Goal: Information Seeking & Learning: Learn about a topic

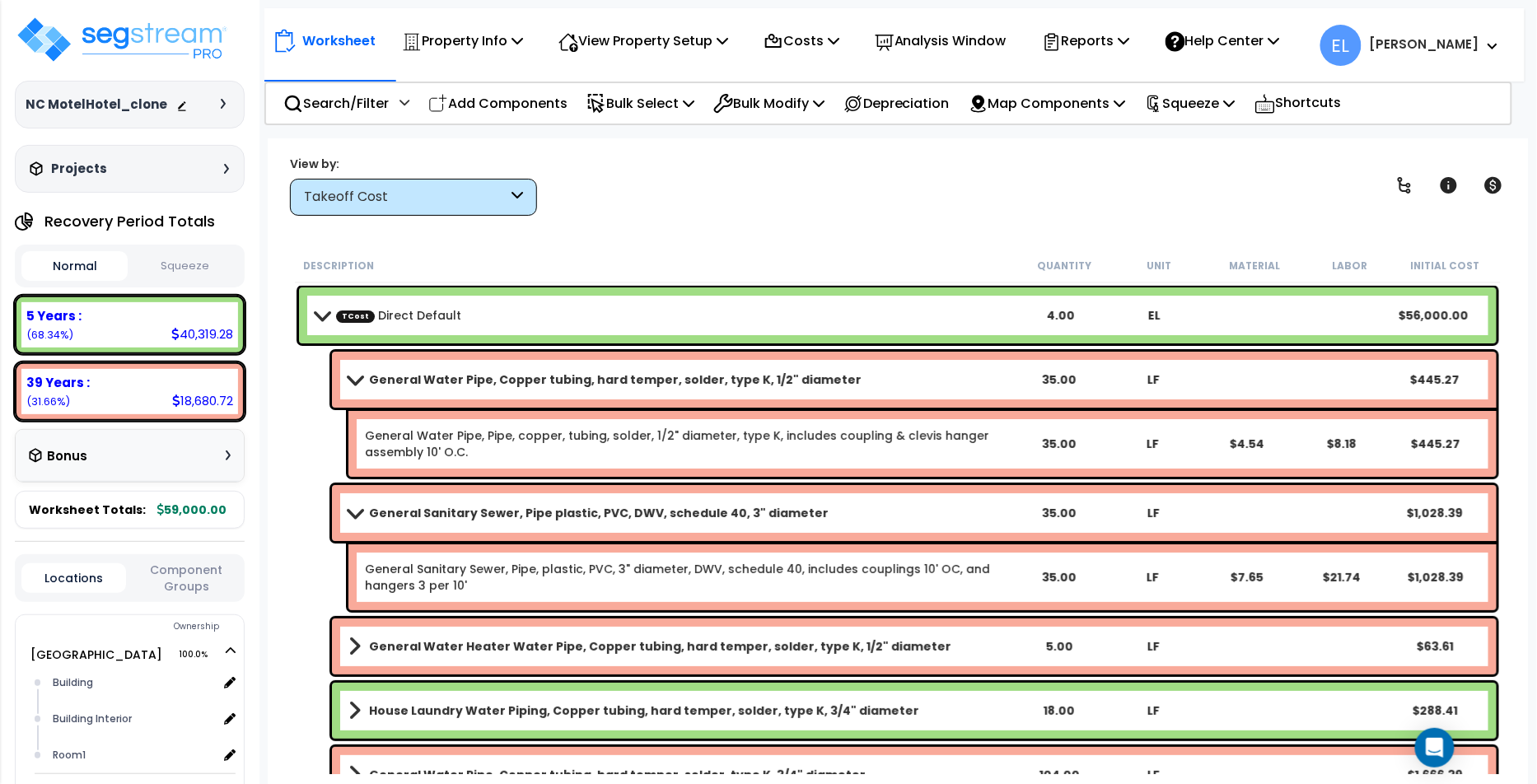
click at [447, 215] on div "Worksheet Property Info Property Setup Add Property Unit Template property Clon…" at bounding box center [897, 530] width 1260 height 784
click at [450, 207] on div "Takeoff Cost" at bounding box center [414, 197] width 247 height 37
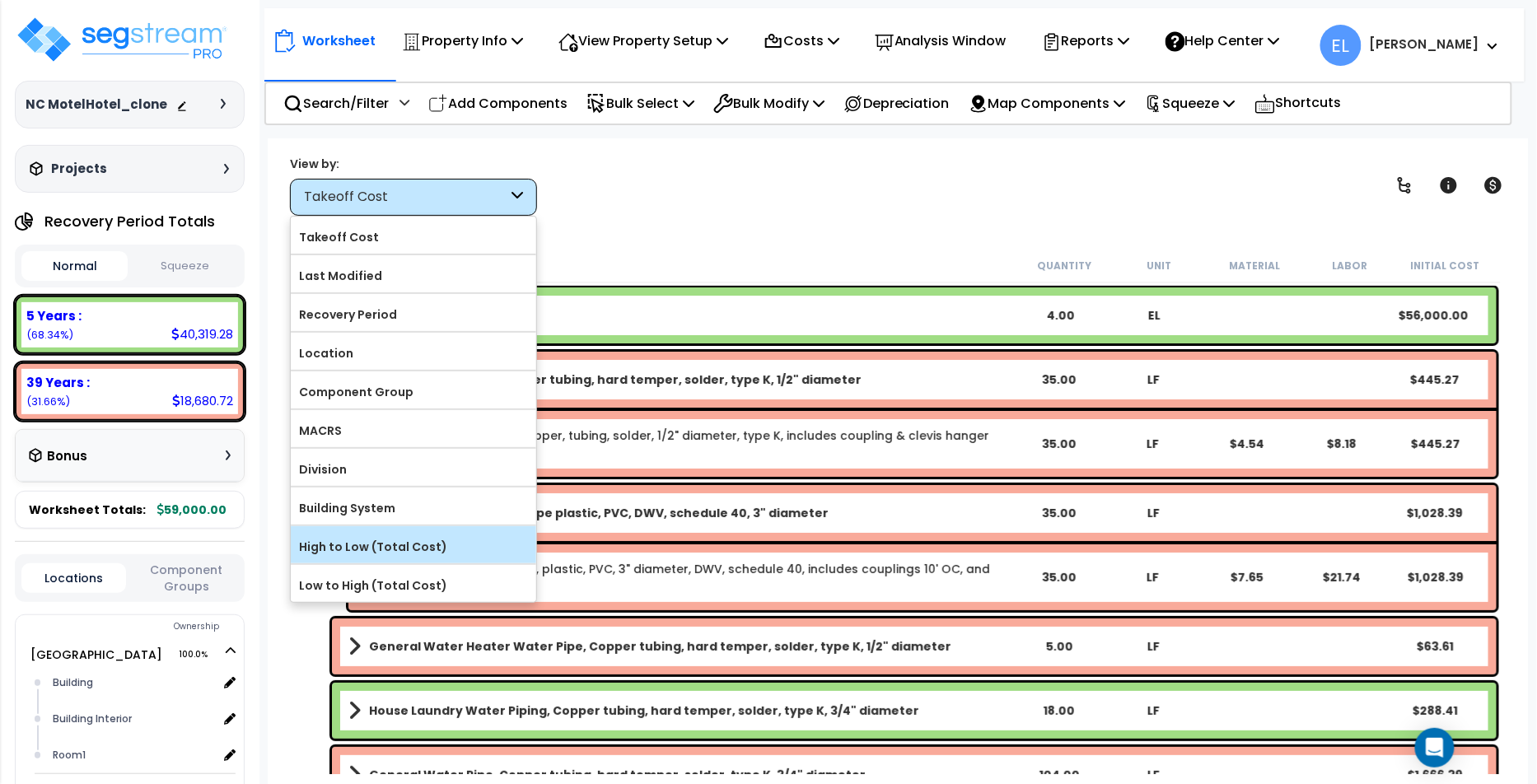
click at [400, 545] on label "High to Low (Total Cost)" at bounding box center [413, 547] width 245 height 25
click at [0, 0] on input "High to Low (Total Cost)" at bounding box center [0, 0] width 0 height 0
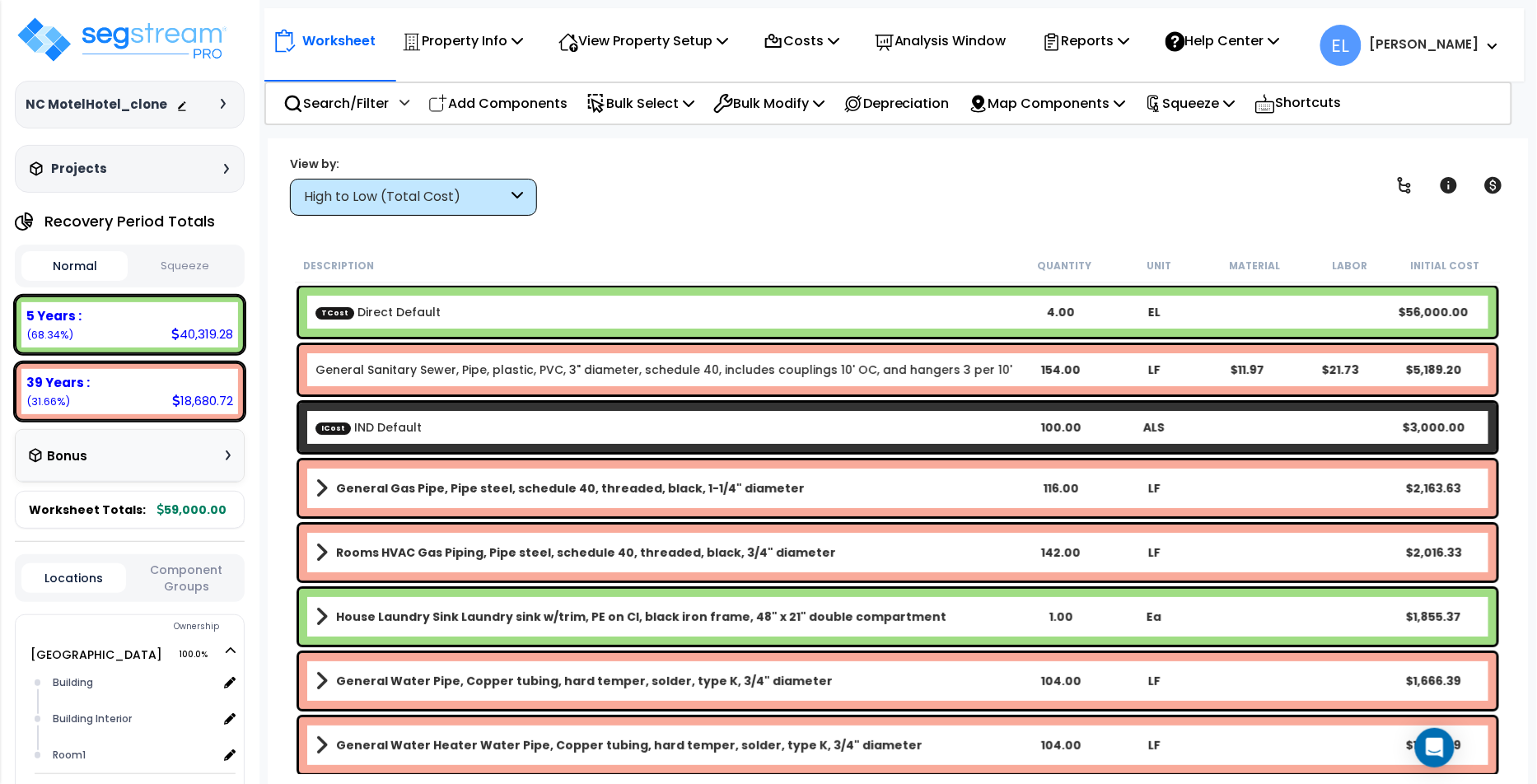
click at [458, 308] on b "TCost Direct Default" at bounding box center [664, 312] width 699 height 17
click at [480, 203] on div "High to Low (Total Cost)" at bounding box center [405, 196] width 203 height 19
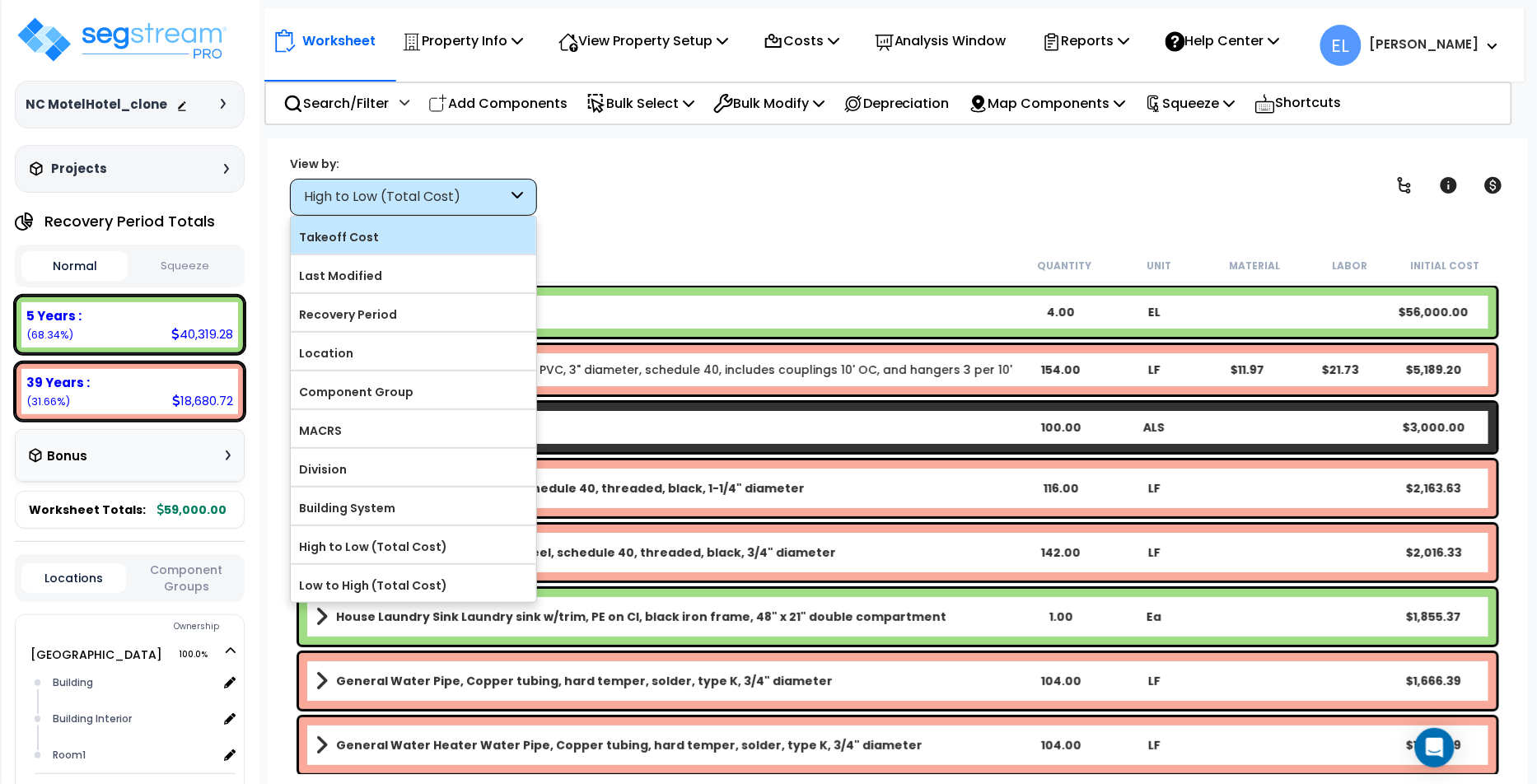
click at [421, 249] on div "Takeoff Cost" at bounding box center [413, 235] width 245 height 37
click at [418, 248] on label "Takeoff Cost" at bounding box center [413, 237] width 245 height 25
click at [0, 0] on input "Takeoff Cost" at bounding box center [0, 0] width 0 height 0
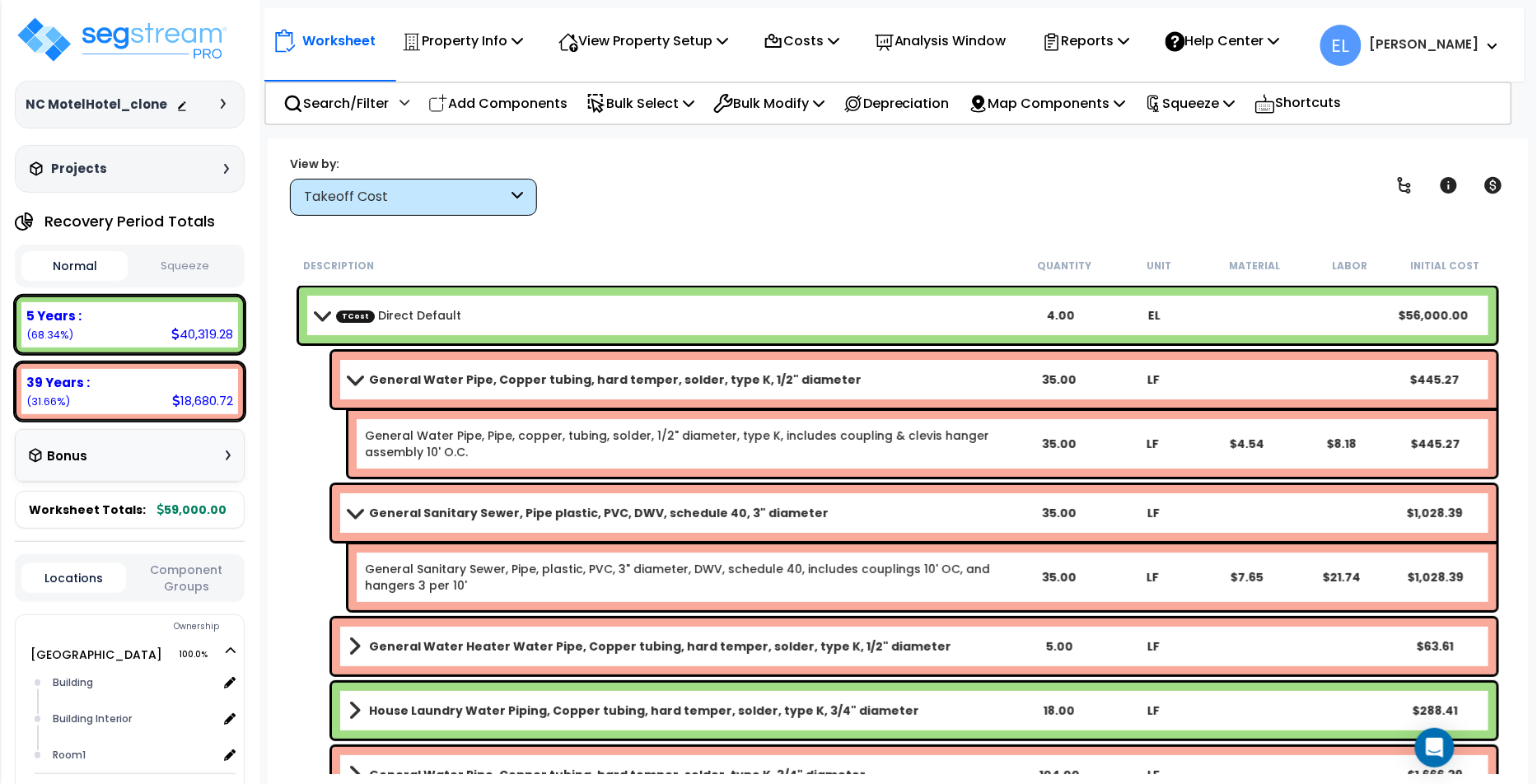
click at [324, 317] on span at bounding box center [321, 315] width 23 height 12
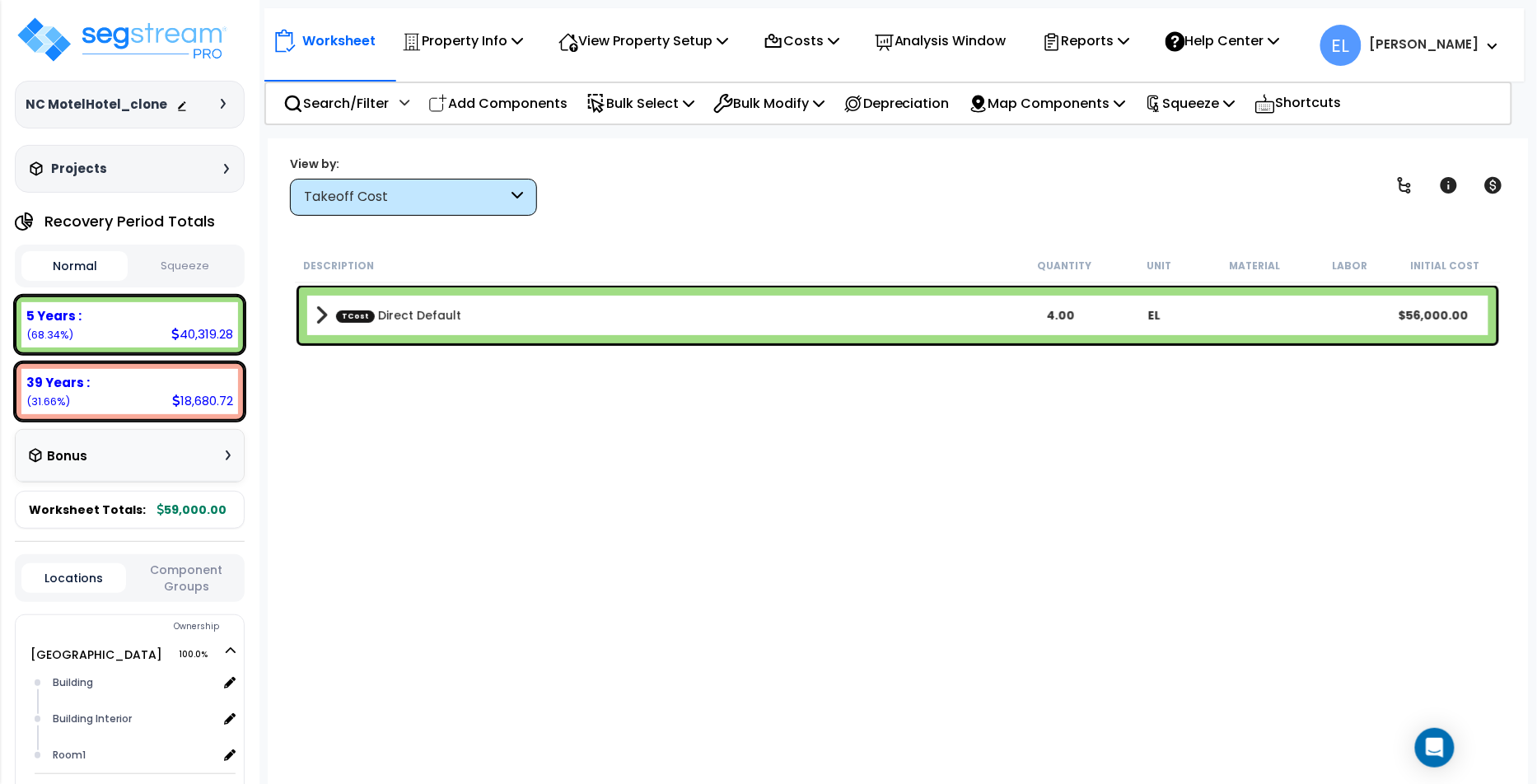
click at [428, 200] on div "Takeoff Cost" at bounding box center [405, 196] width 203 height 19
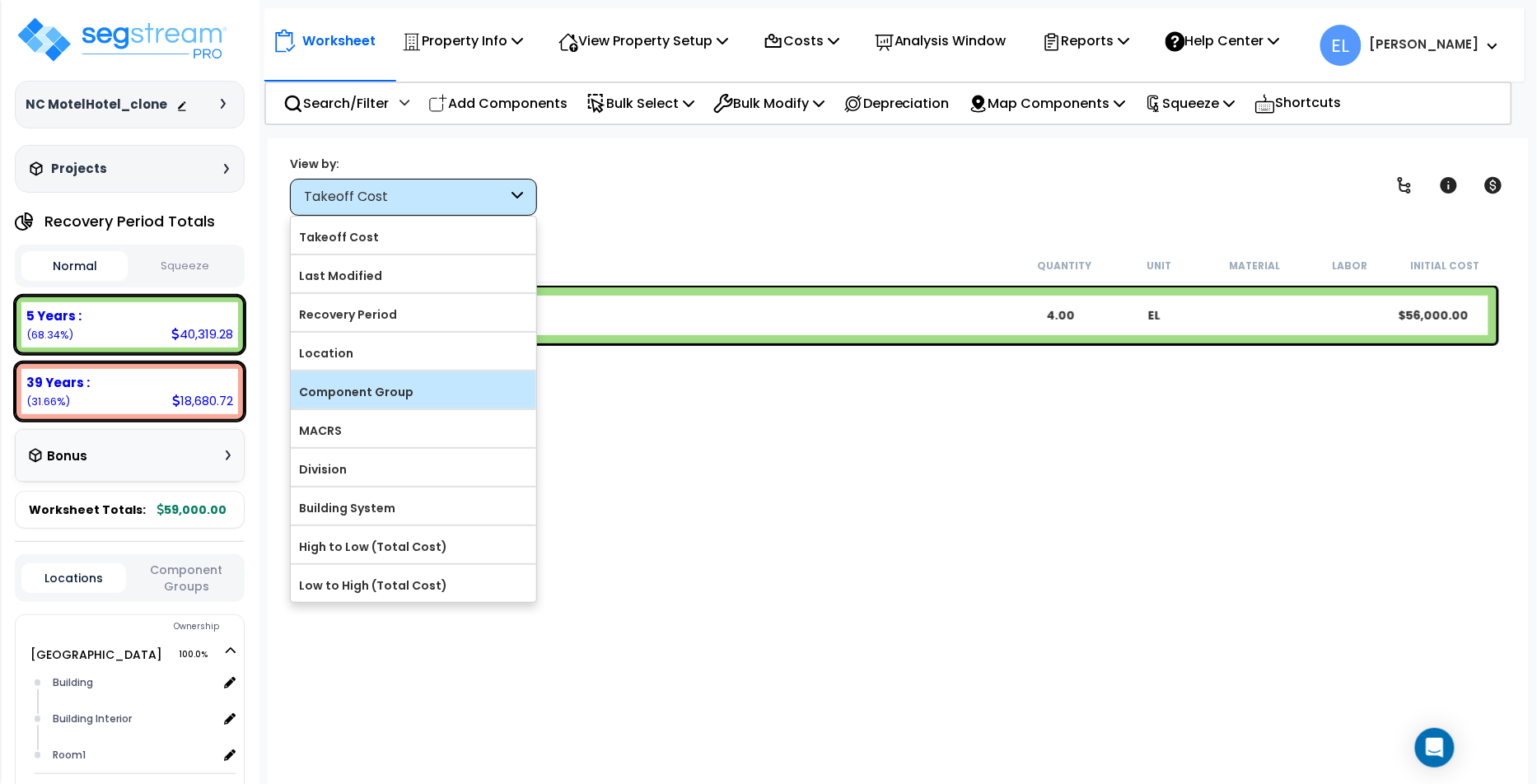
click at [365, 380] on label "Component Group" at bounding box center [413, 392] width 245 height 25
click at [0, 0] on input "Component Group" at bounding box center [0, 0] width 0 height 0
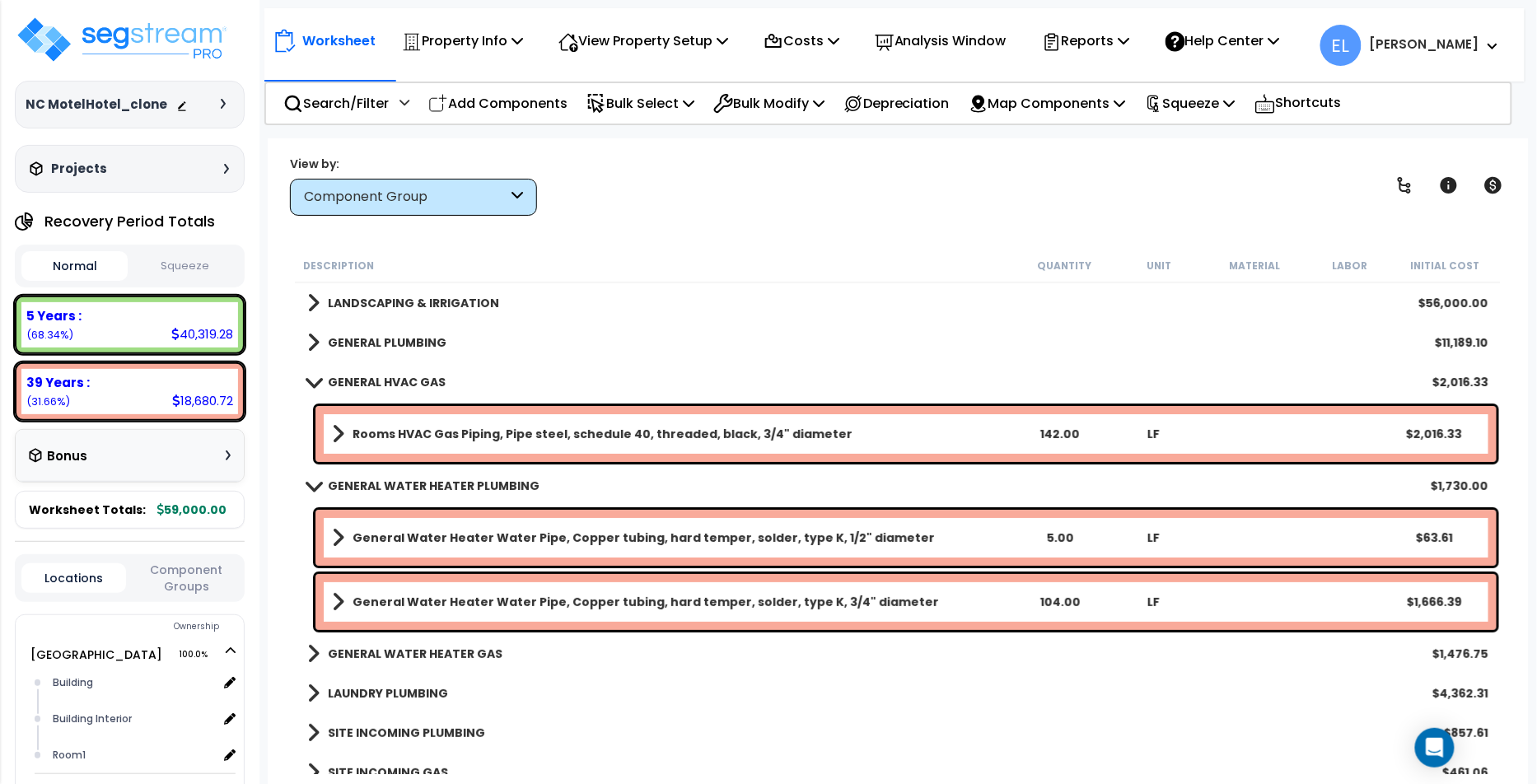
click at [311, 391] on link "GENERAL HVAC GAS" at bounding box center [376, 382] width 139 height 23
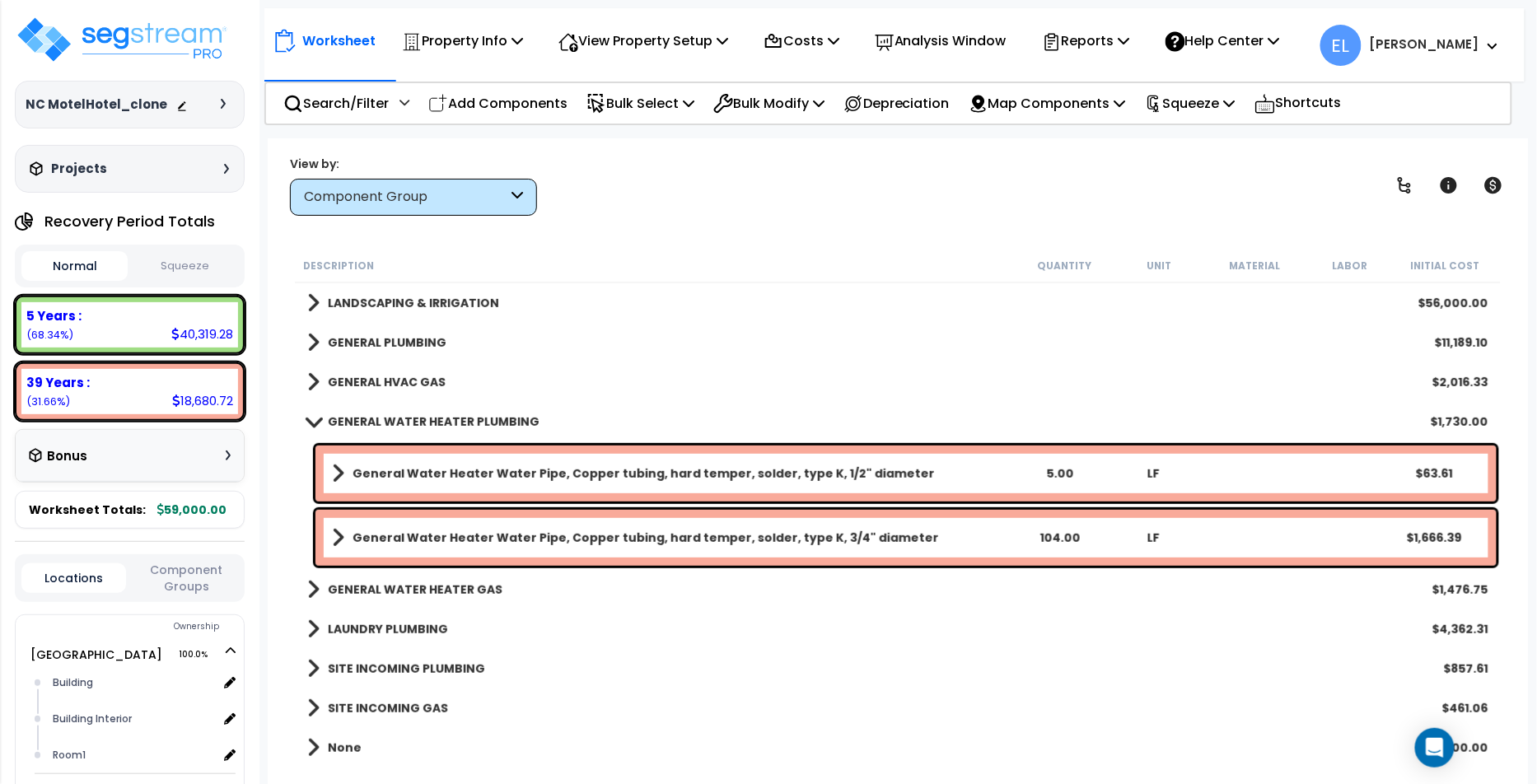
click at [313, 430] on link "GENERAL WATER HEATER PLUMBING" at bounding box center [424, 422] width 233 height 23
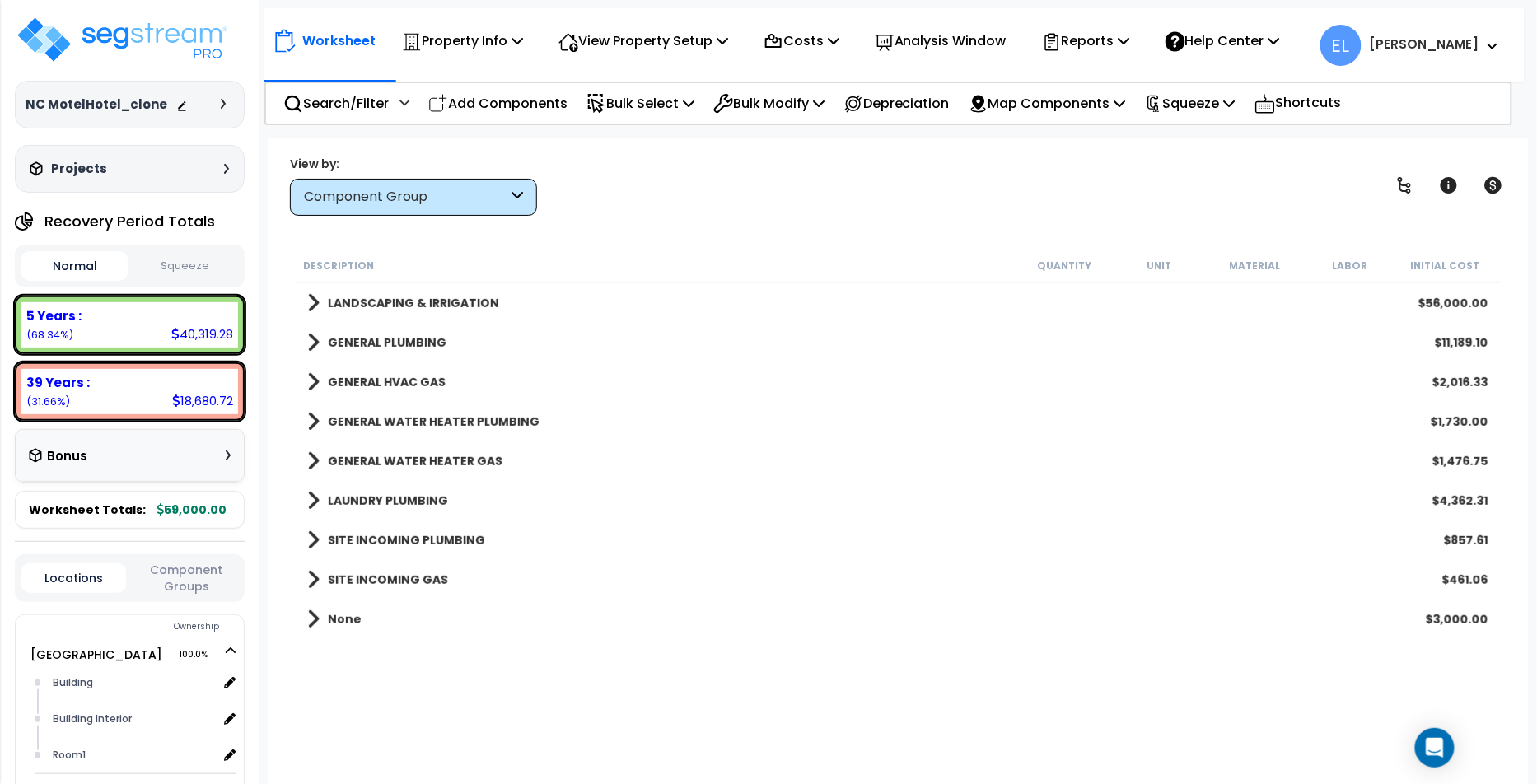
click at [430, 198] on div "Component Group" at bounding box center [405, 196] width 203 height 19
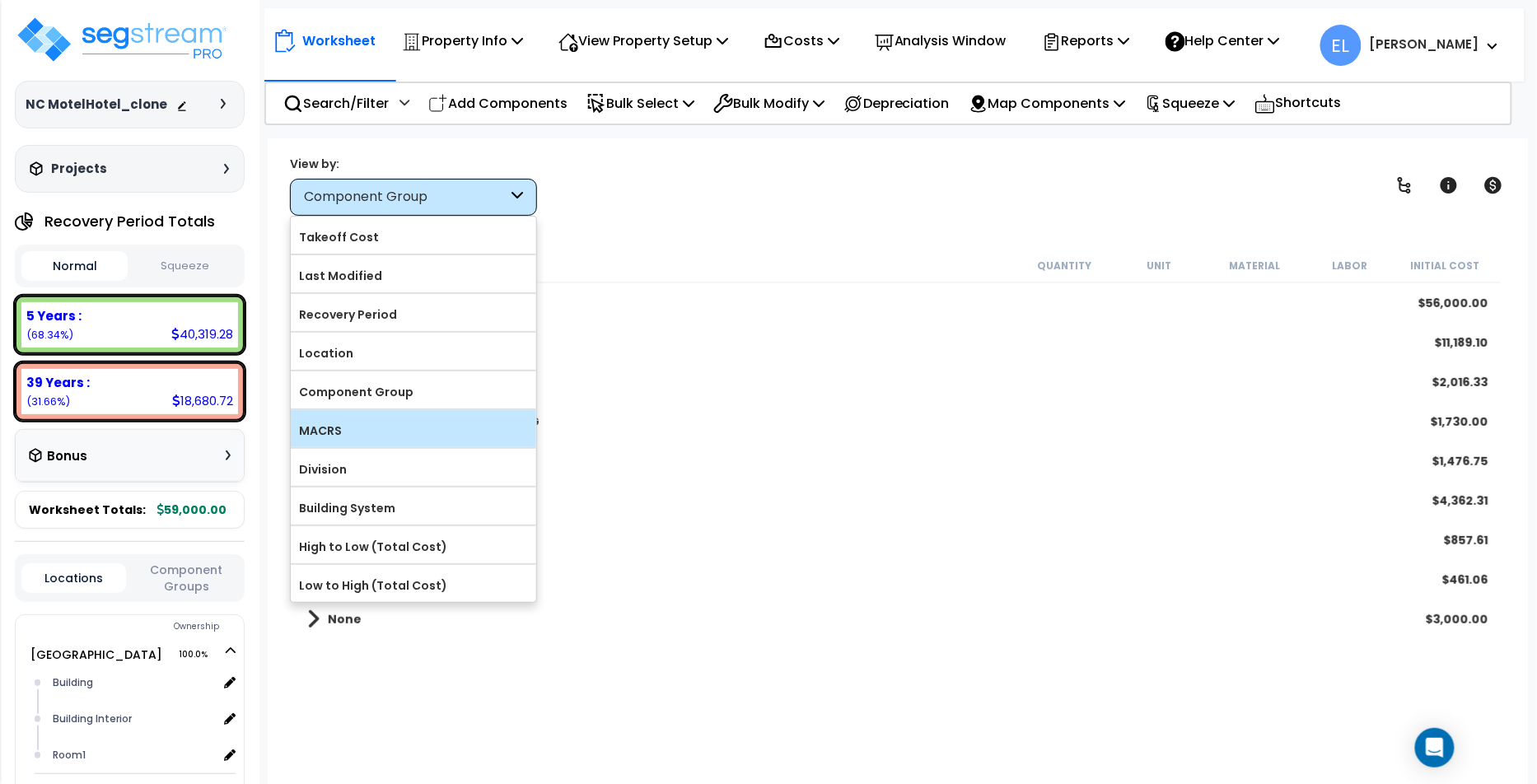
drag, startPoint x: 373, startPoint y: 389, endPoint x: 369, endPoint y: 428, distance: 39.2
click at [369, 428] on form "Takeoff Cost Last Modified" at bounding box center [413, 409] width 245 height 385
click at [369, 428] on label "MACRS" at bounding box center [413, 431] width 245 height 25
click at [0, 0] on input "MACRS" at bounding box center [0, 0] width 0 height 0
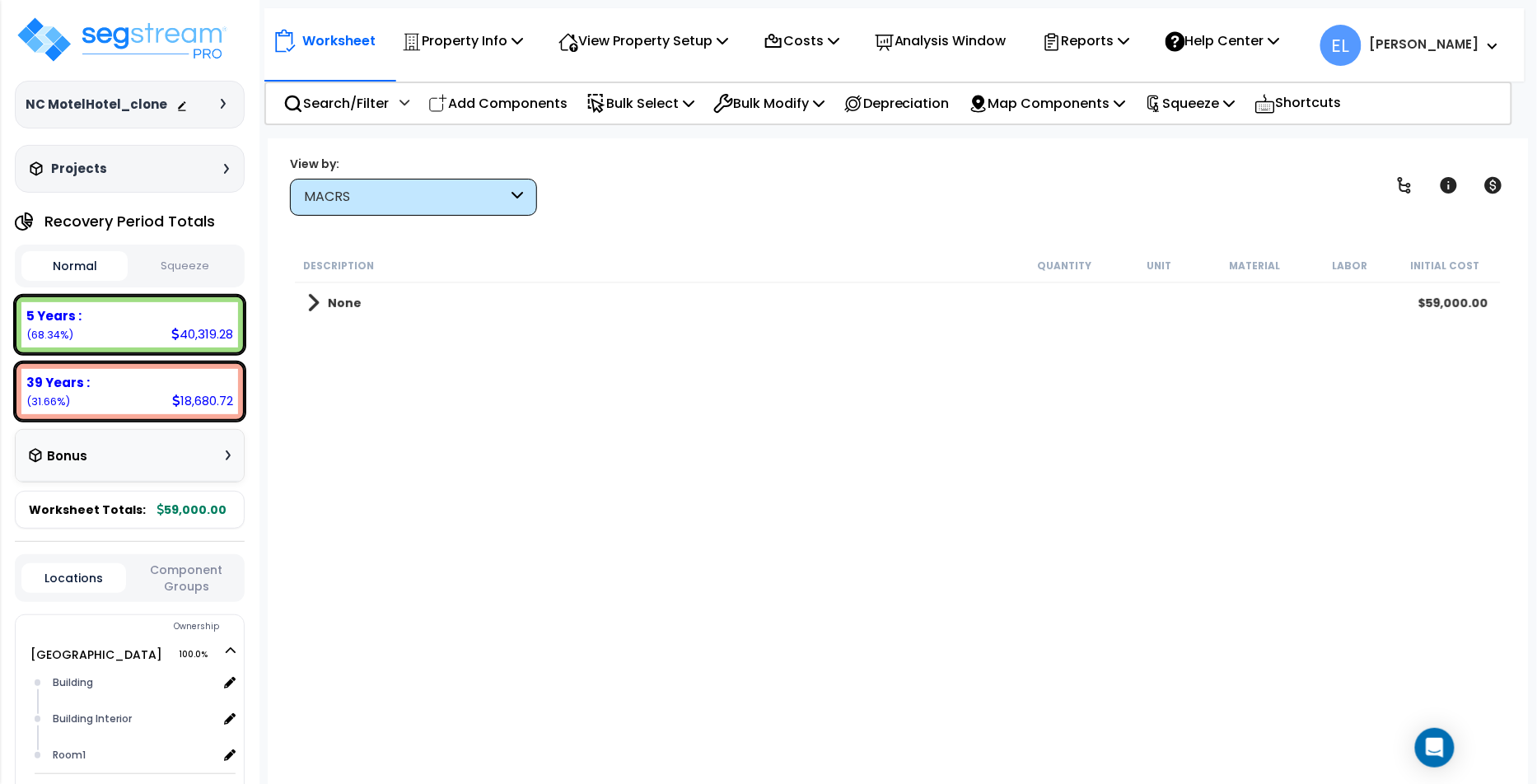
click at [305, 305] on div "None $59,000.00" at bounding box center [898, 303] width 1198 height 40
click at [318, 294] on link "None" at bounding box center [334, 303] width 54 height 23
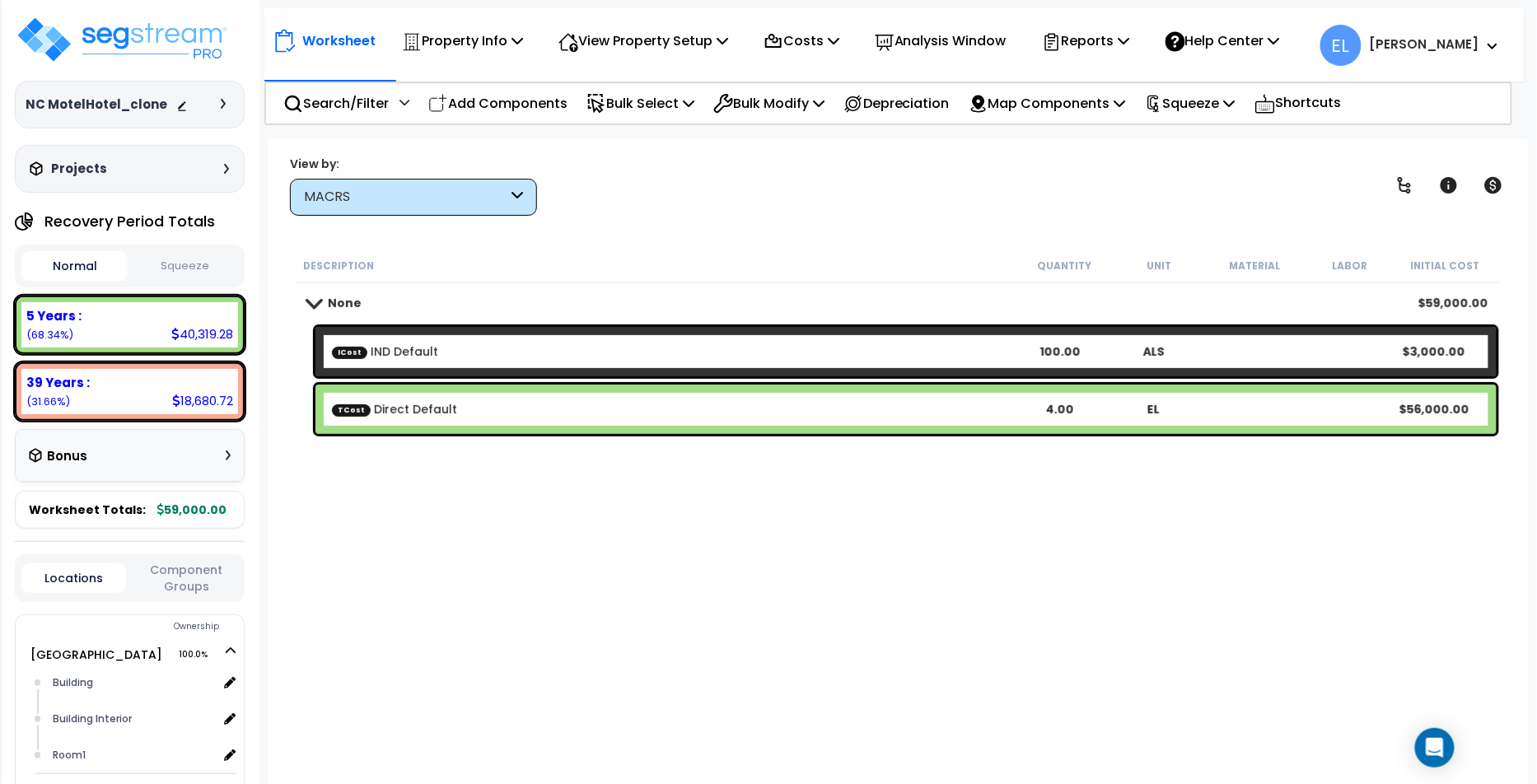
click at [458, 198] on div "MACRS" at bounding box center [405, 196] width 203 height 19
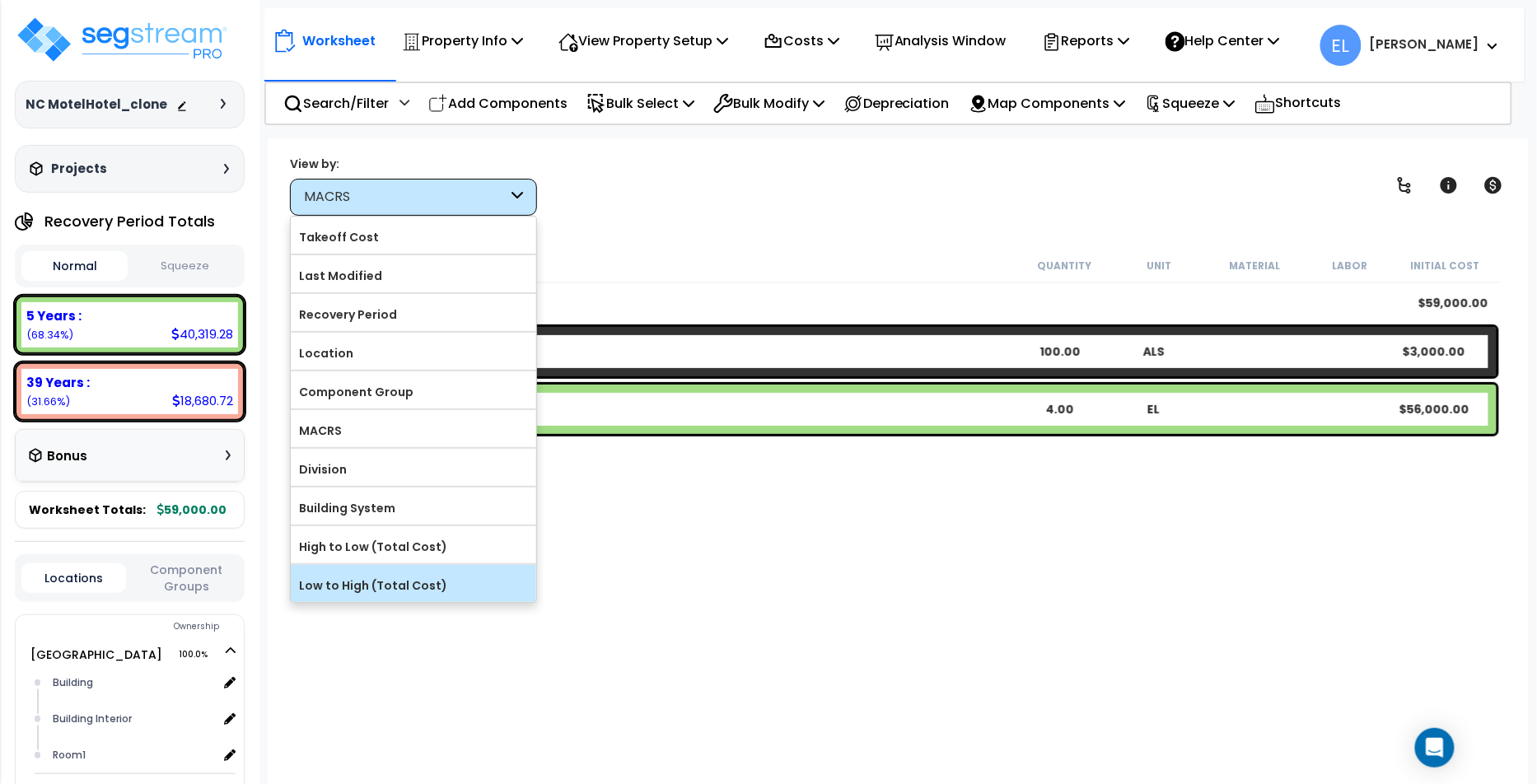
click at [409, 588] on label "Low to High (Total Cost)" at bounding box center [413, 586] width 245 height 25
click at [0, 0] on input "Low to High (Total Cost)" at bounding box center [0, 0] width 0 height 0
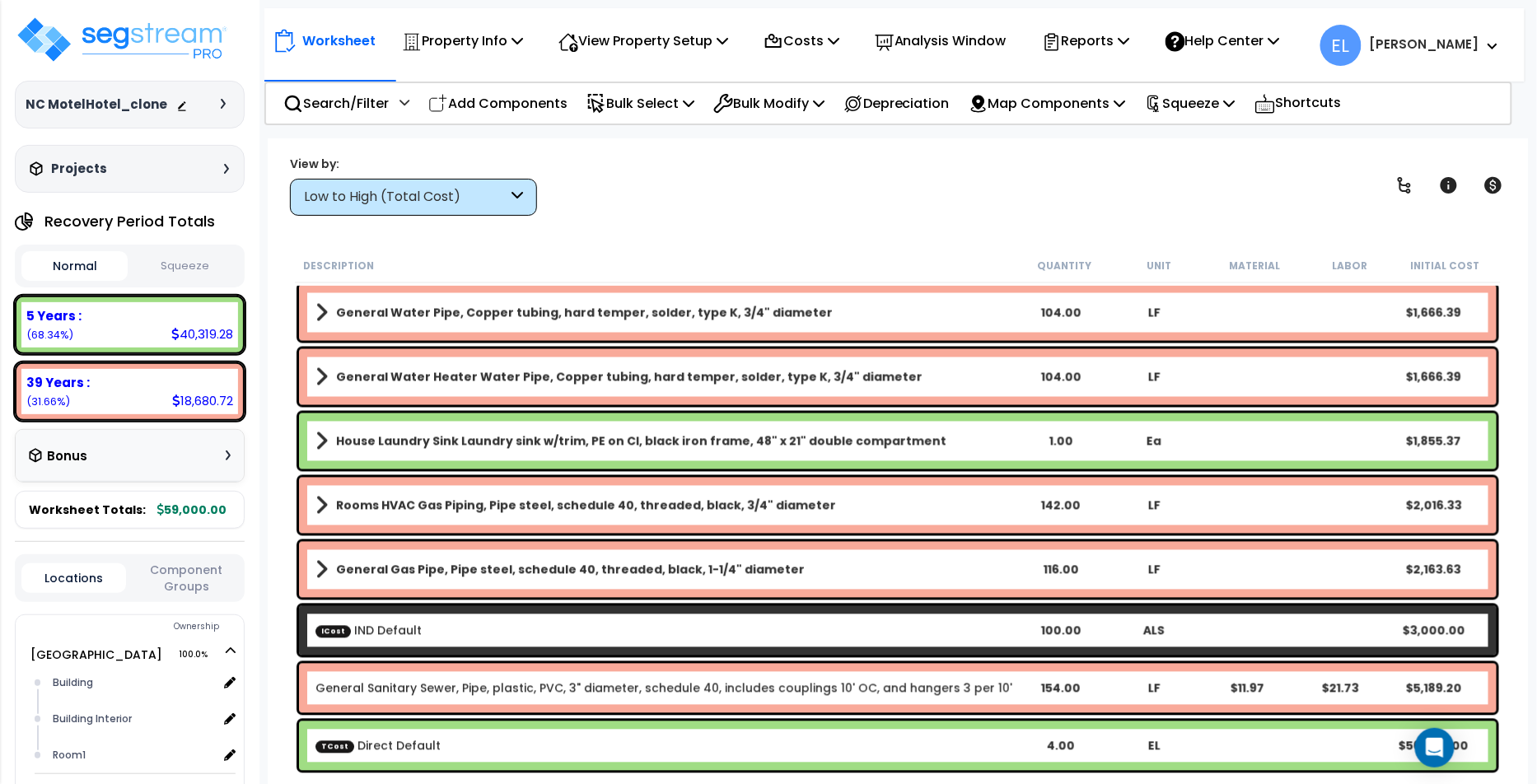
scroll to position [72, 0]
click at [347, 744] on span "TCost" at bounding box center [335, 747] width 39 height 12
